Goal: Information Seeking & Learning: Learn about a topic

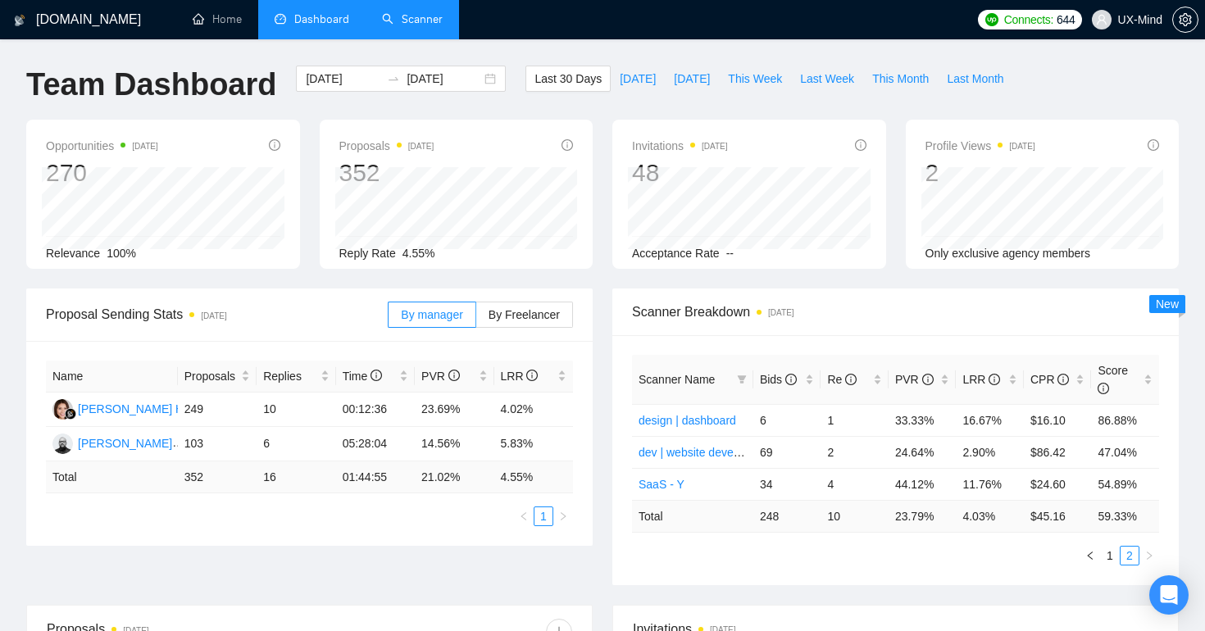
click at [414, 15] on link "Scanner" at bounding box center [412, 19] width 61 height 14
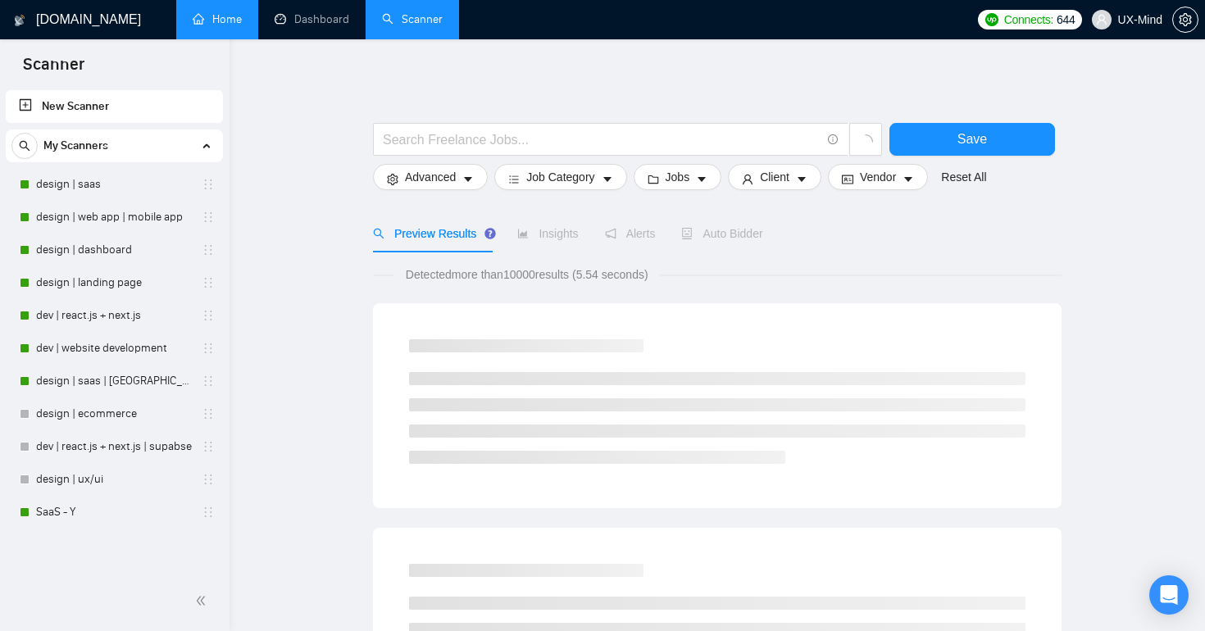
click at [224, 20] on link "Home" at bounding box center [217, 19] width 49 height 14
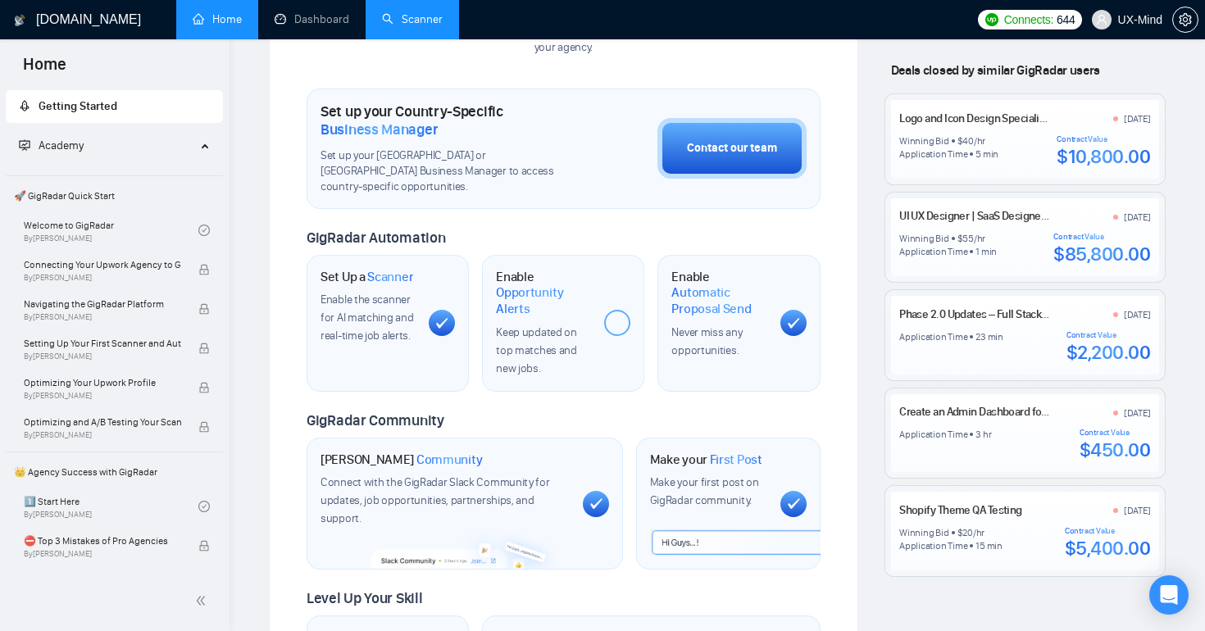
scroll to position [422, 0]
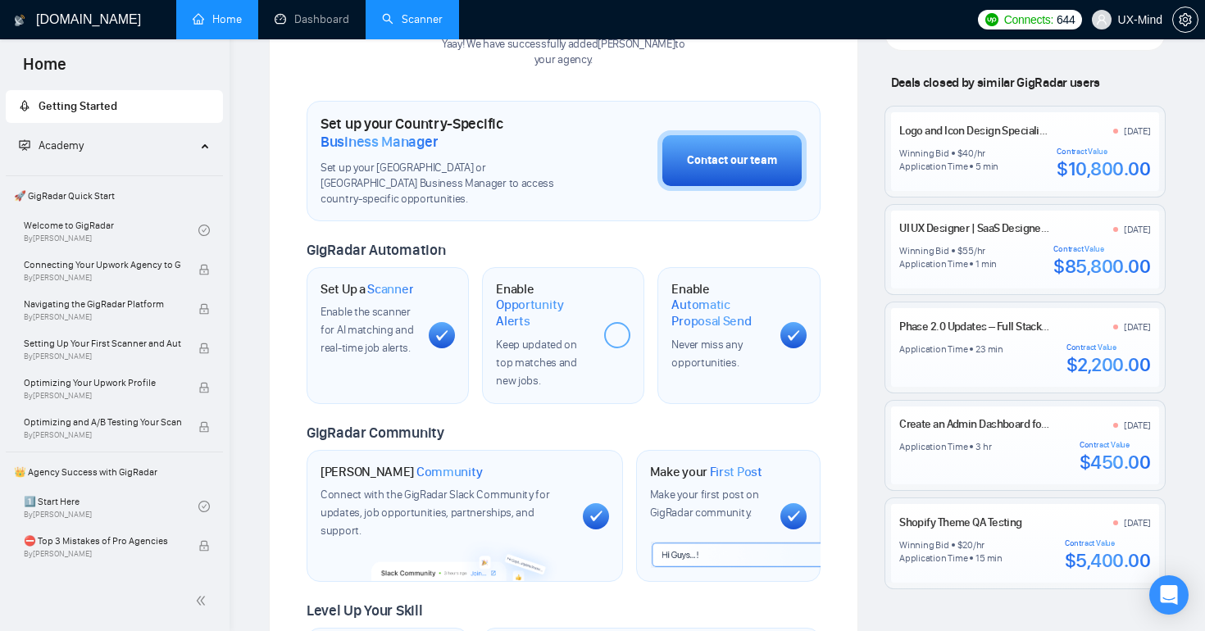
click at [1034, 259] on div "Winning Bid $ 55 /hr Application Time 1 min Contract Value $85,800.00" at bounding box center [1024, 261] width 251 height 34
click at [1002, 225] on link "UI UX Designer | SaaS Designer | Mobile App Design" at bounding box center [1019, 228] width 241 height 14
click at [978, 225] on link "UI UX Designer | SaaS Designer | Mobile App Design" at bounding box center [1019, 228] width 241 height 14
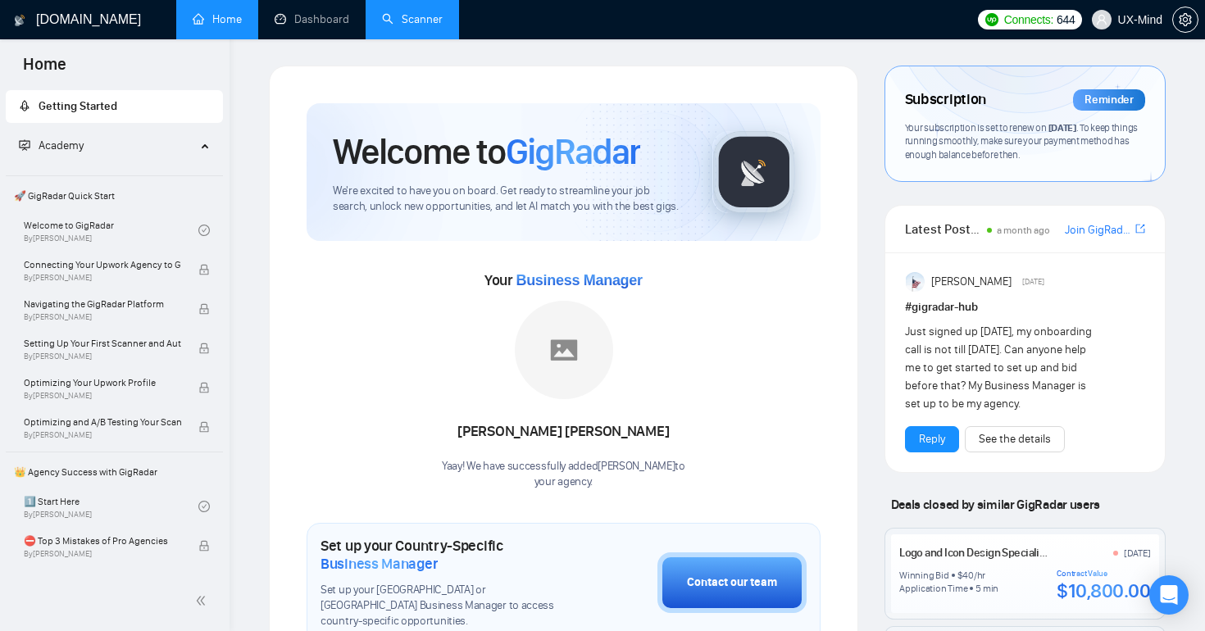
scroll to position [0, 0]
click at [406, 13] on link "Scanner" at bounding box center [412, 19] width 61 height 14
